Goal: Information Seeking & Learning: Understand process/instructions

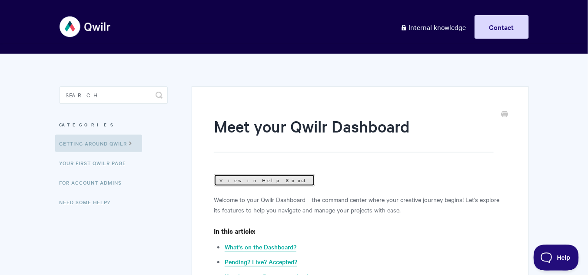
click at [234, 179] on link "View in Help Scout" at bounding box center [264, 180] width 101 height 12
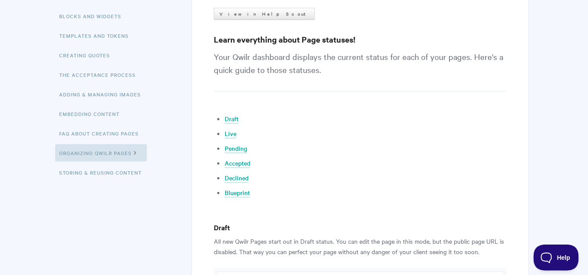
scroll to position [174, 0]
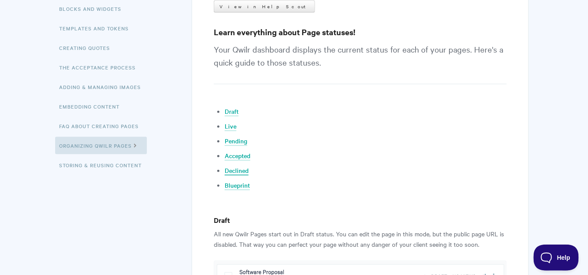
click at [242, 166] on link "Declined" at bounding box center [237, 171] width 24 height 10
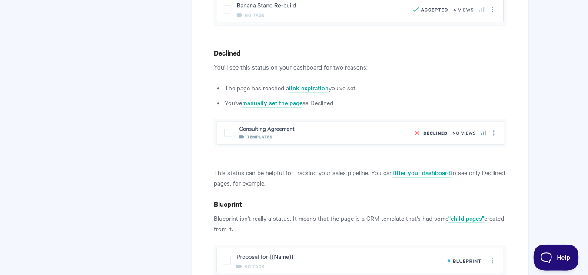
scroll to position [756, 0]
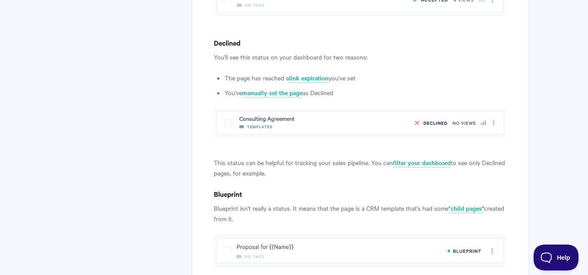
click at [367, 55] on p "You'll see this status on your dashboard for two reasons:" at bounding box center [360, 57] width 292 height 10
click at [279, 168] on p "This status can be helpful for tracking your sales pipeline. You can filter you…" at bounding box center [360, 167] width 292 height 21
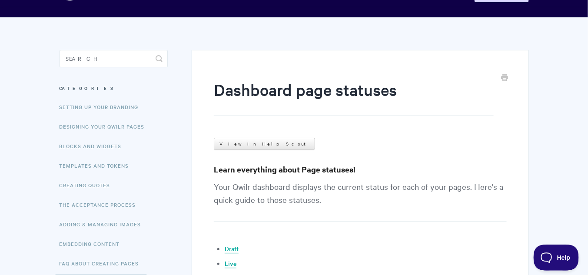
scroll to position [0, 0]
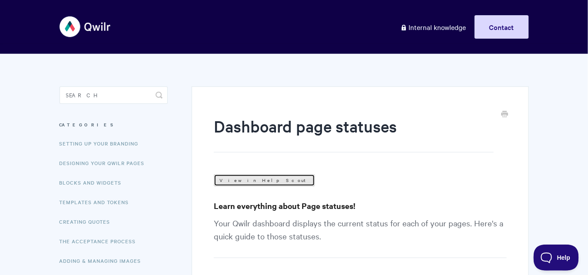
click at [231, 180] on link "View in Help Scout" at bounding box center [264, 180] width 101 height 12
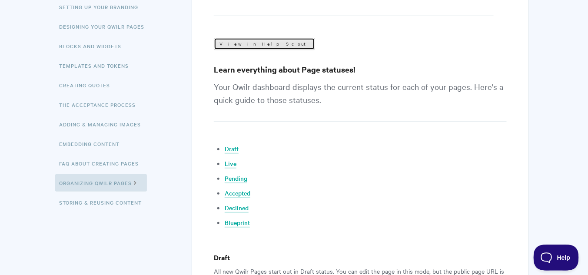
scroll to position [139, 0]
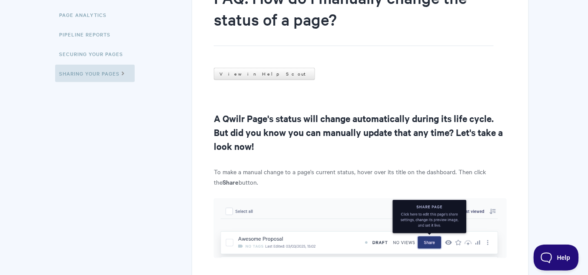
scroll to position [139, 0]
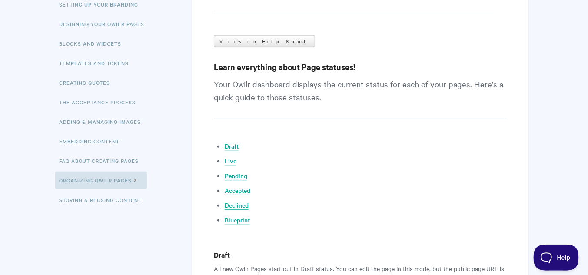
click at [244, 201] on link "Declined" at bounding box center [237, 206] width 24 height 10
